Goal: Communication & Community: Answer question/provide support

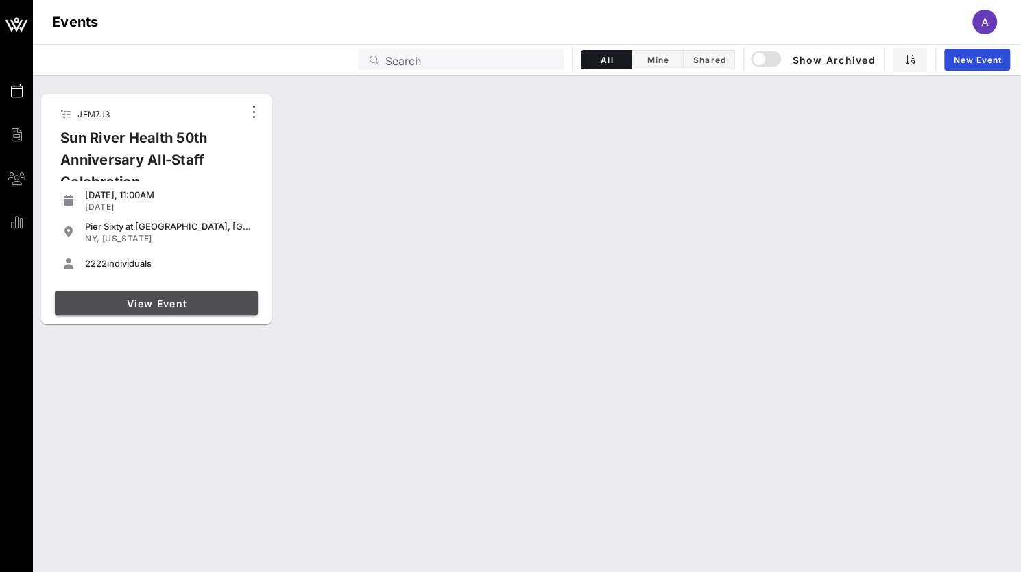
click at [114, 298] on span "View Event" at bounding box center [156, 304] width 192 height 12
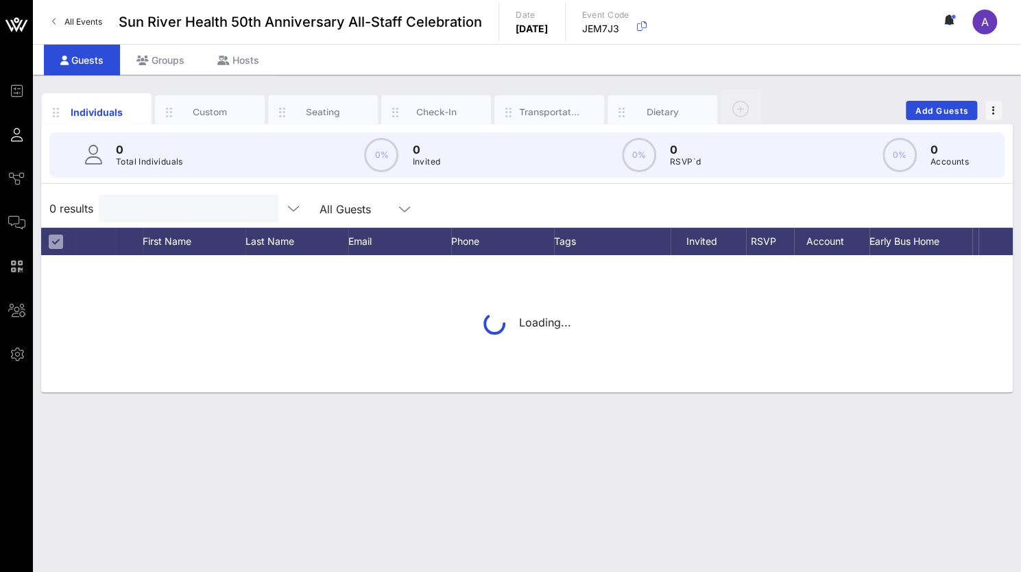
click at [141, 212] on input "text" at bounding box center [187, 209] width 160 height 18
paste input "Cangana [PERSON_NAME]."
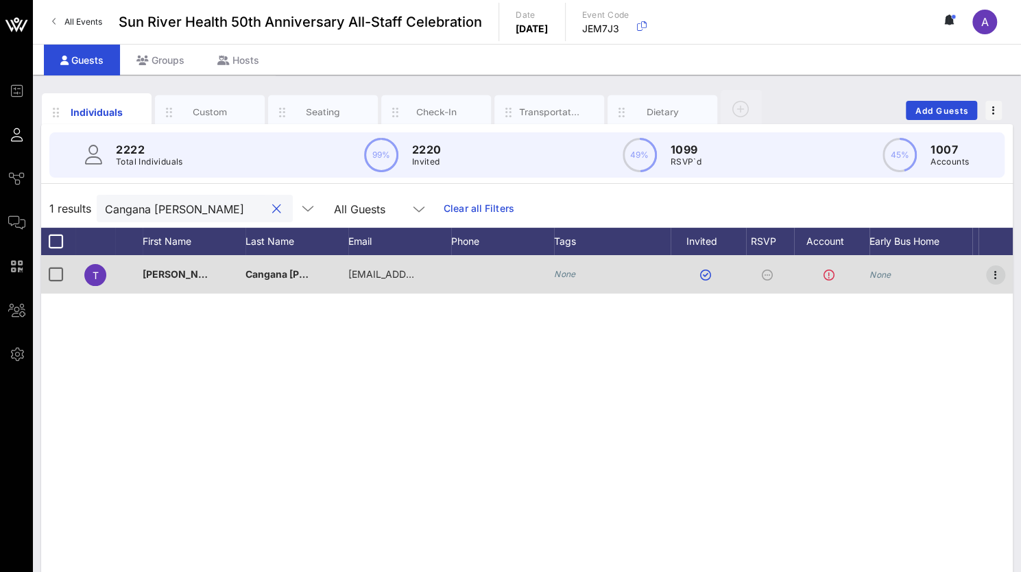
type input "Cangana [PERSON_NAME]"
click at [997, 276] on icon "button" at bounding box center [995, 275] width 16 height 16
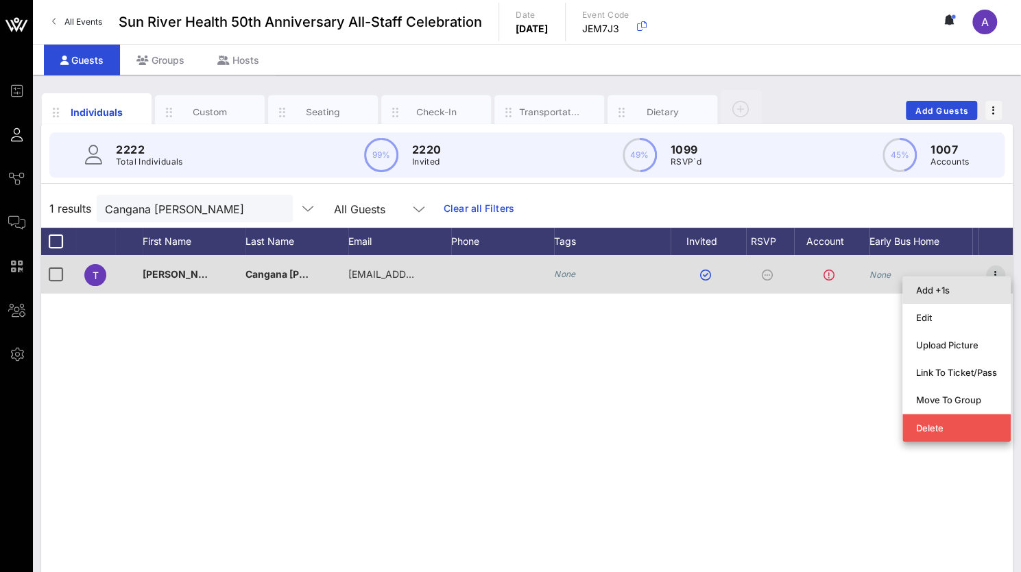
click at [997, 276] on div "Add +1s" at bounding box center [956, 289] width 108 height 27
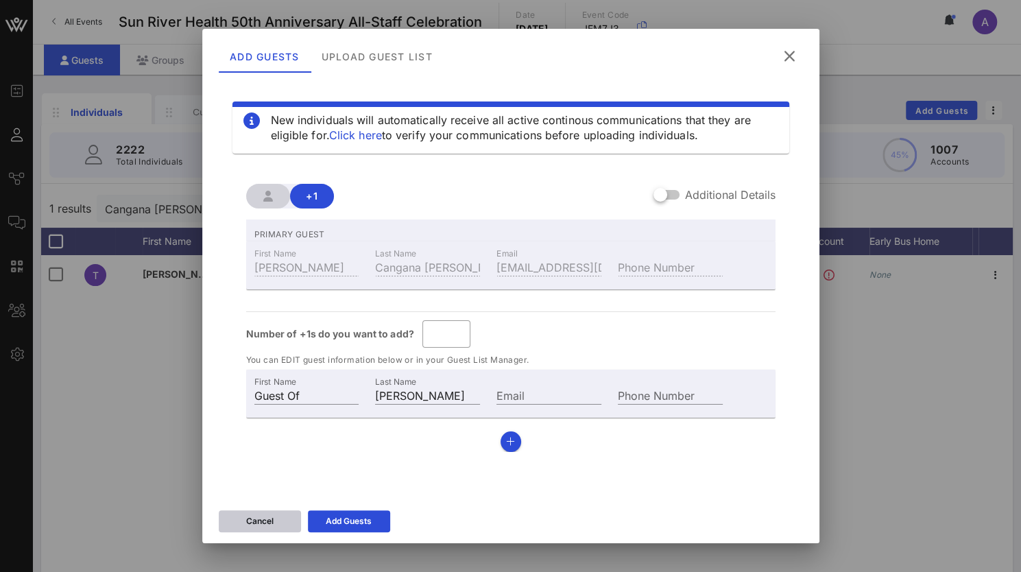
click at [263, 519] on div "Cancel" at bounding box center [259, 521] width 27 height 14
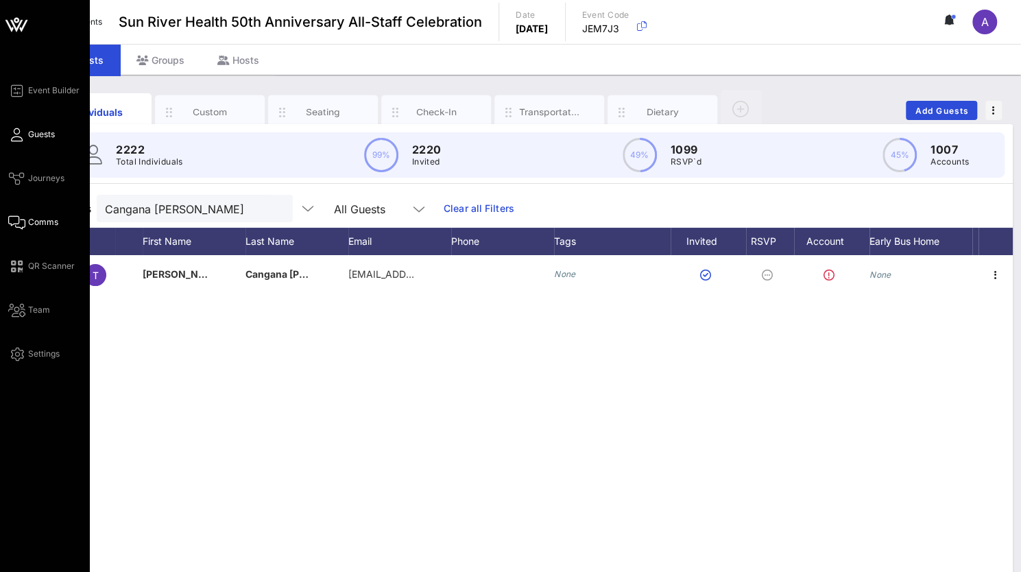
click at [29, 226] on span "Comms" at bounding box center [43, 222] width 30 height 12
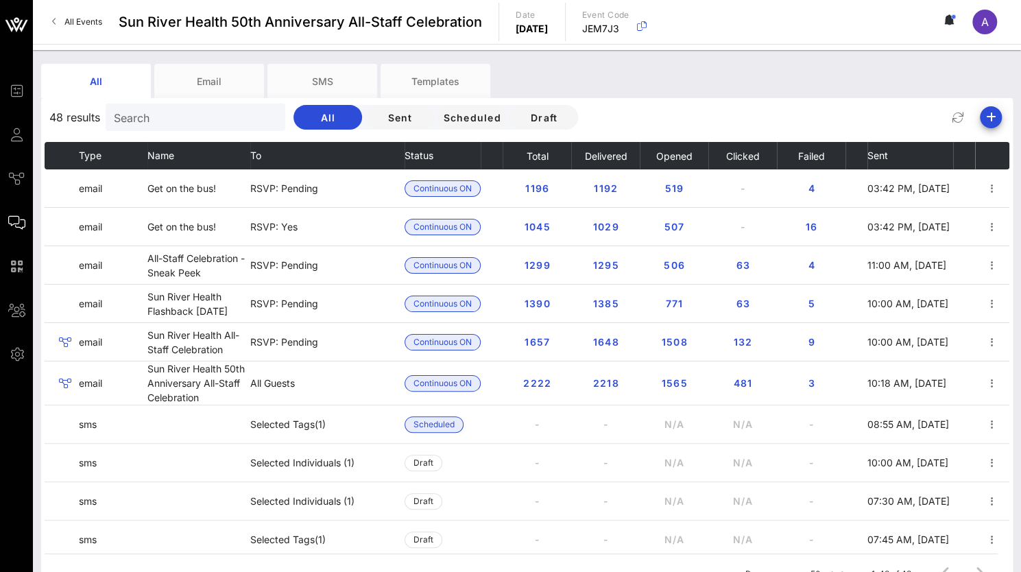
click at [170, 117] on input "Search" at bounding box center [194, 117] width 160 height 18
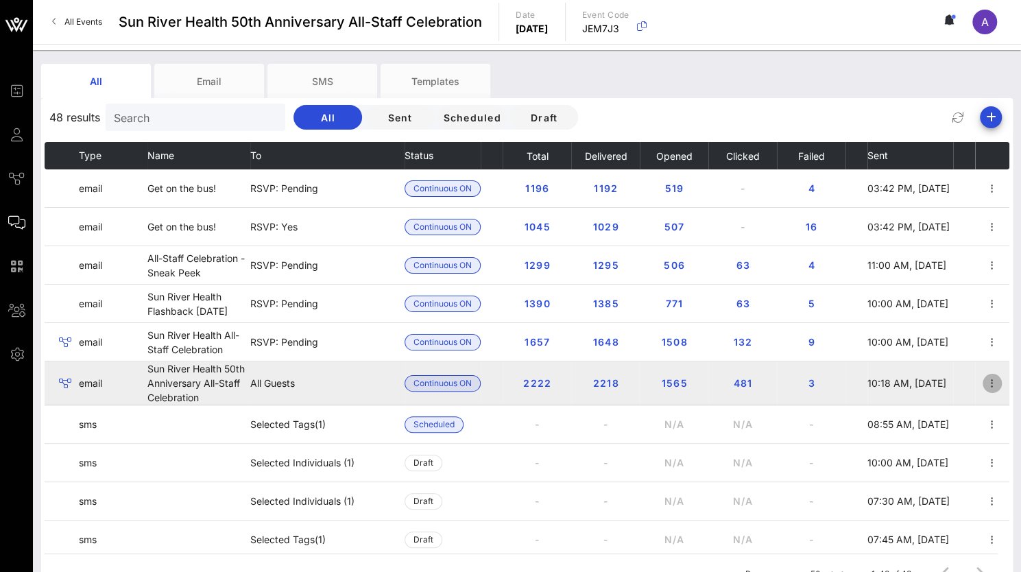
click at [984, 383] on icon "button" at bounding box center [992, 383] width 16 height 16
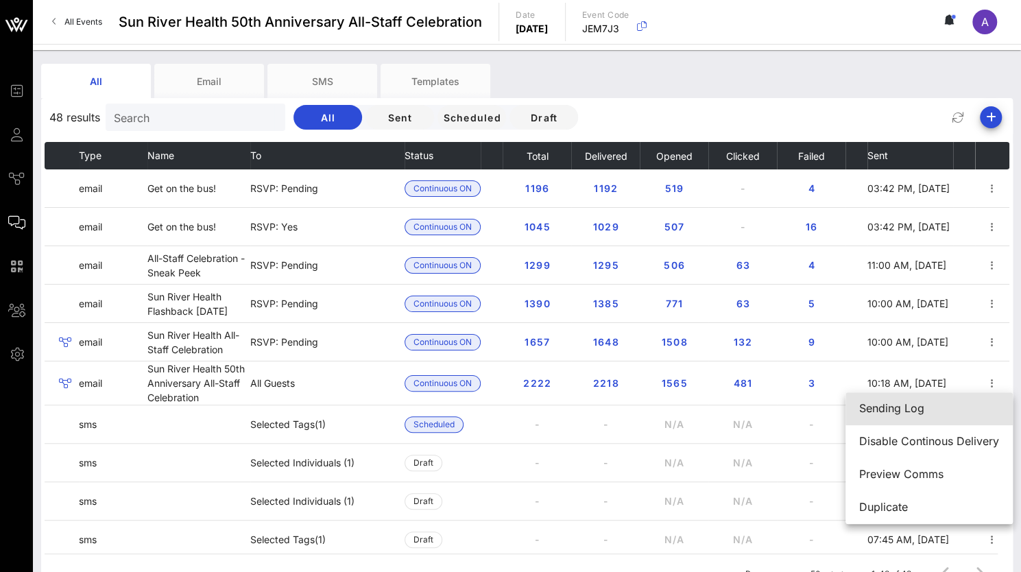
click at [887, 407] on div "Sending Log" at bounding box center [929, 408] width 140 height 13
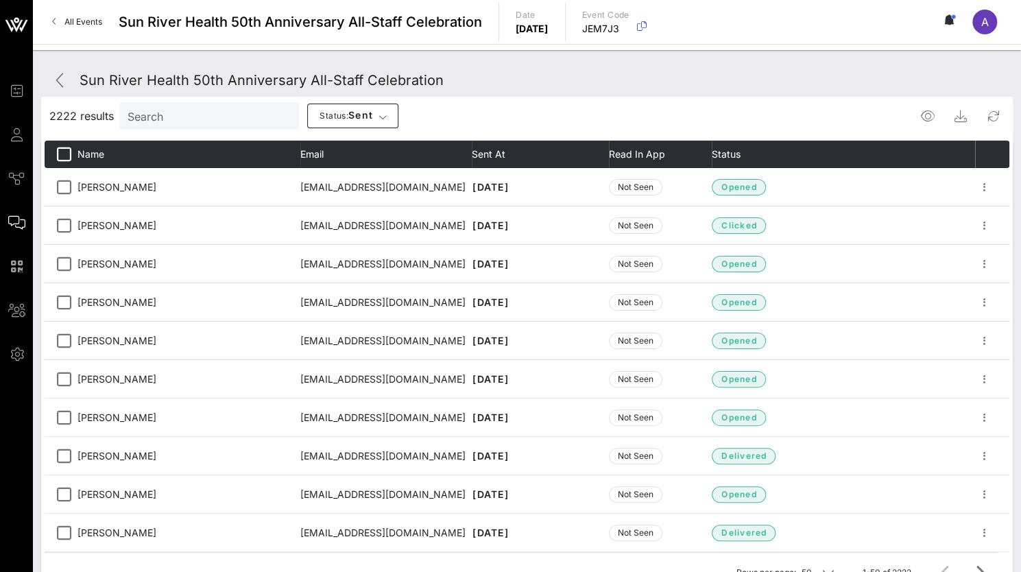
click at [139, 116] on input "Search" at bounding box center [208, 116] width 160 height 18
paste input "Cangana [PERSON_NAME]."
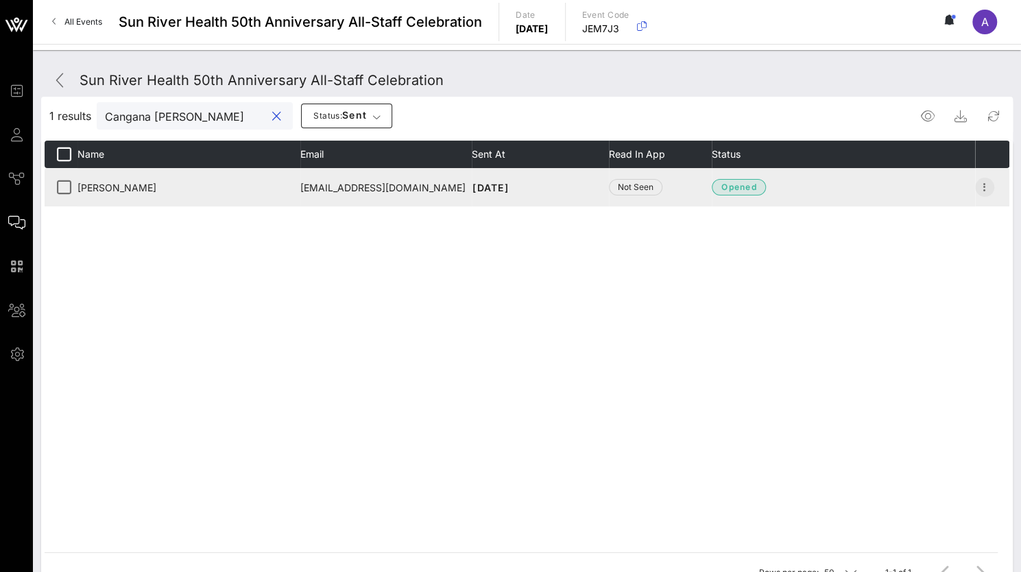
type input "Cangana [PERSON_NAME]"
click at [981, 186] on icon "button" at bounding box center [984, 187] width 16 height 16
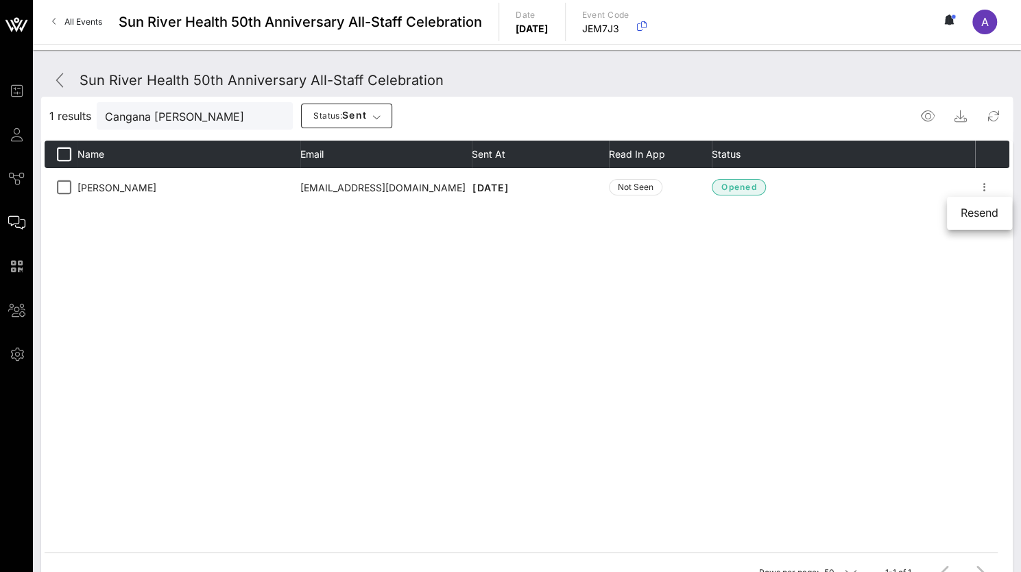
click at [667, 384] on div "Name Email Sent At Read in App Status [PERSON_NAME] [EMAIL_ADDRESS][DOMAIN_NAME…" at bounding box center [527, 346] width 965 height 411
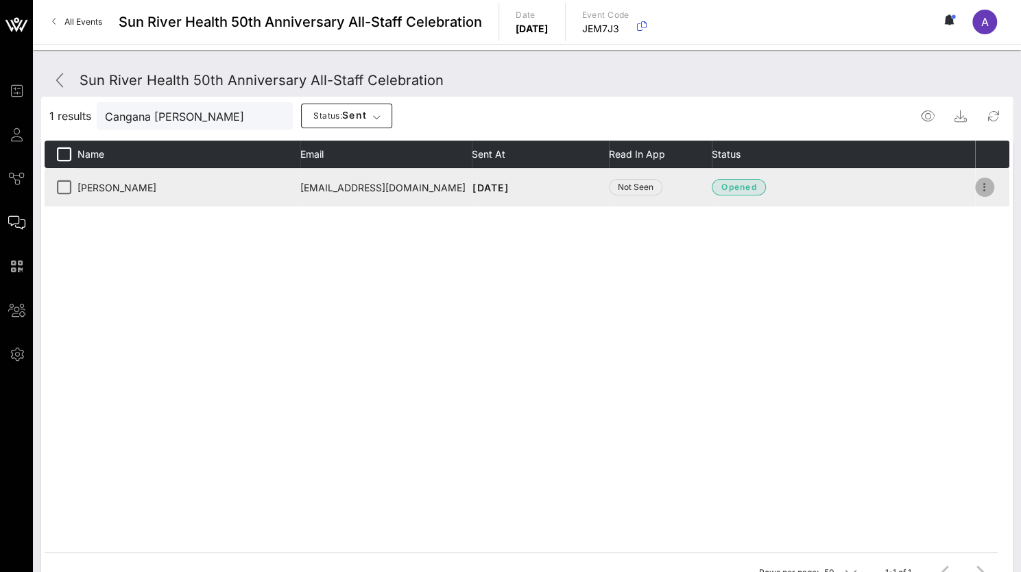
click at [980, 178] on button "button" at bounding box center [984, 187] width 19 height 19
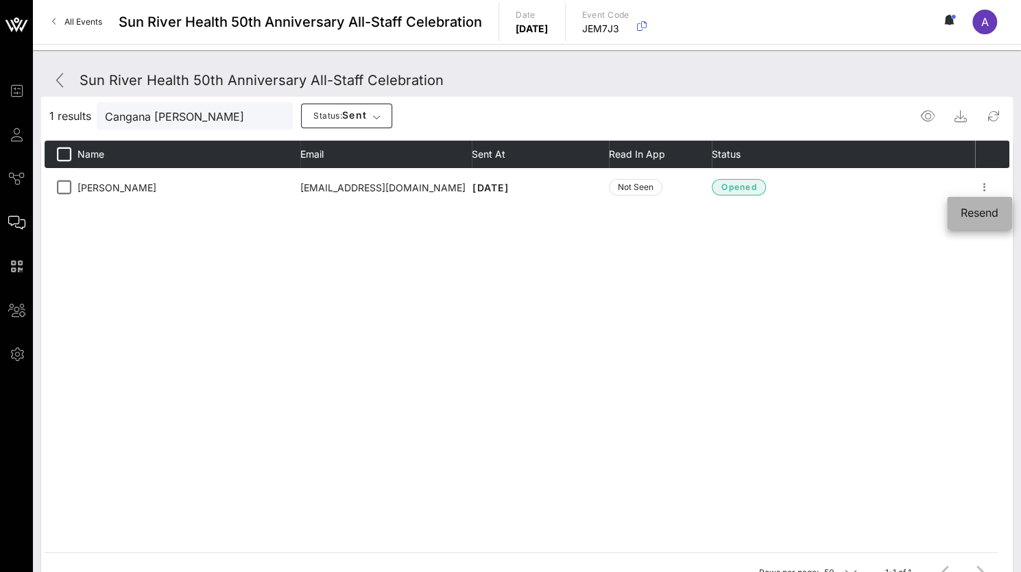
click at [980, 216] on div "Resend" at bounding box center [979, 212] width 38 height 13
